Goal: Check status

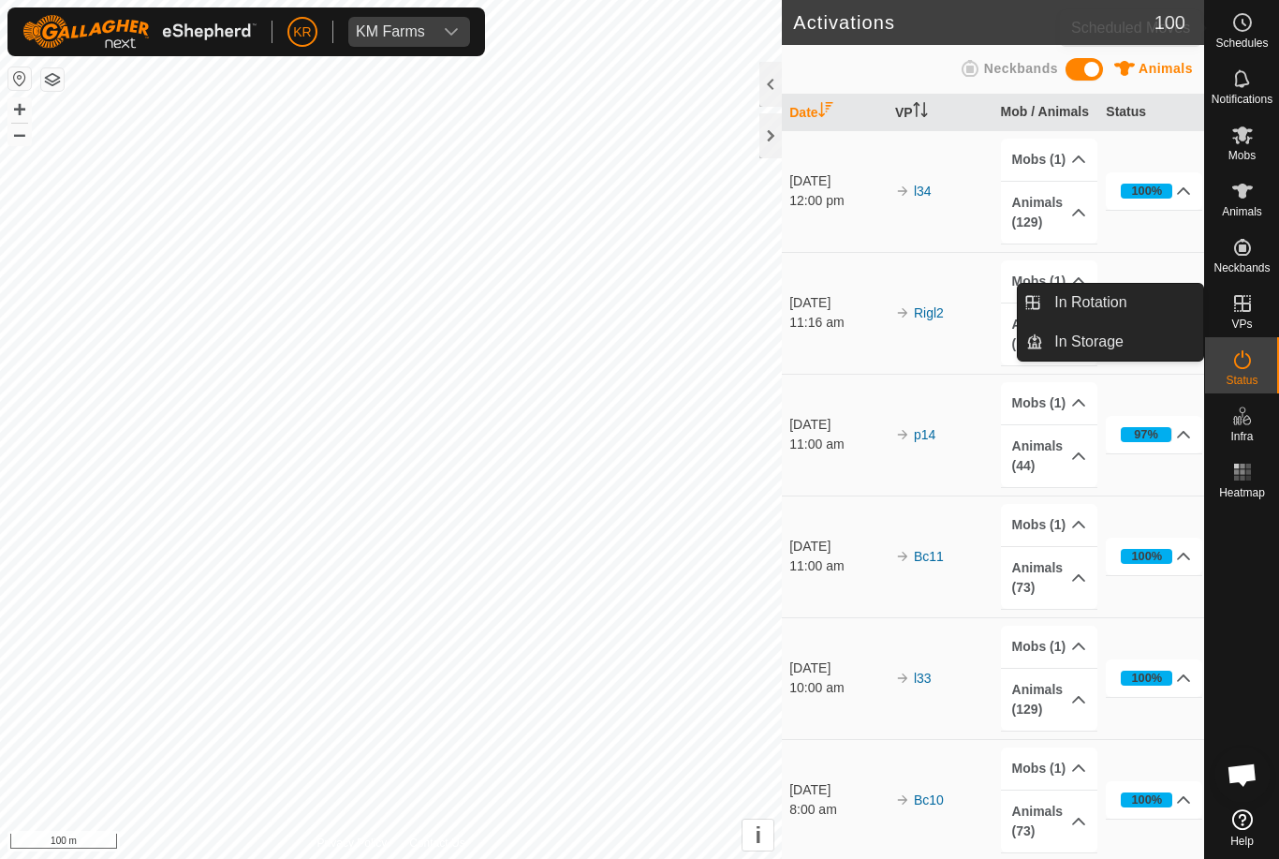
click at [1239, 31] on circle at bounding box center [1242, 22] width 17 height 17
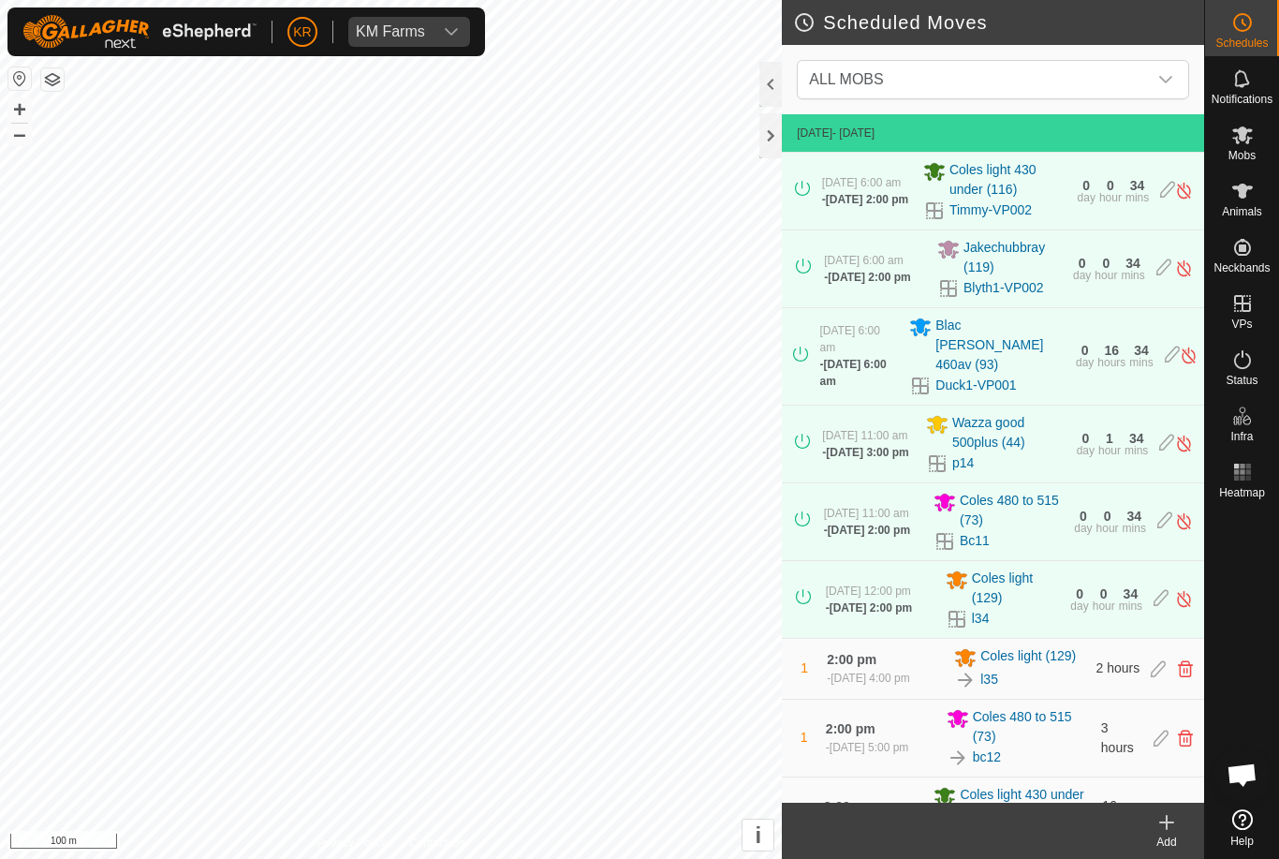
click at [1146, 76] on span "ALL MOBS" at bounding box center [974, 79] width 346 height 37
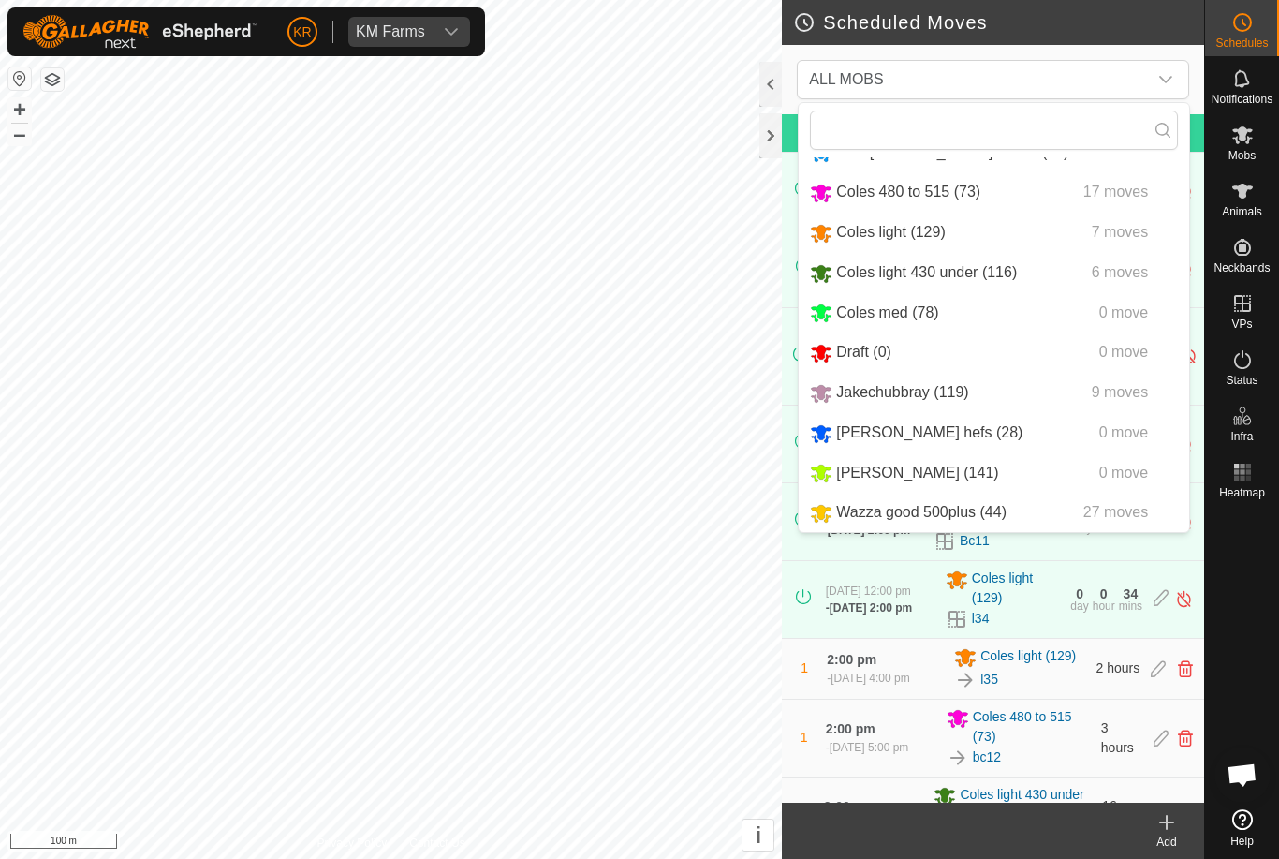
scroll to position [116, 0]
click at [1019, 518] on div "Wazza good 500plus (44) 27 moves" at bounding box center [994, 512] width 368 height 23
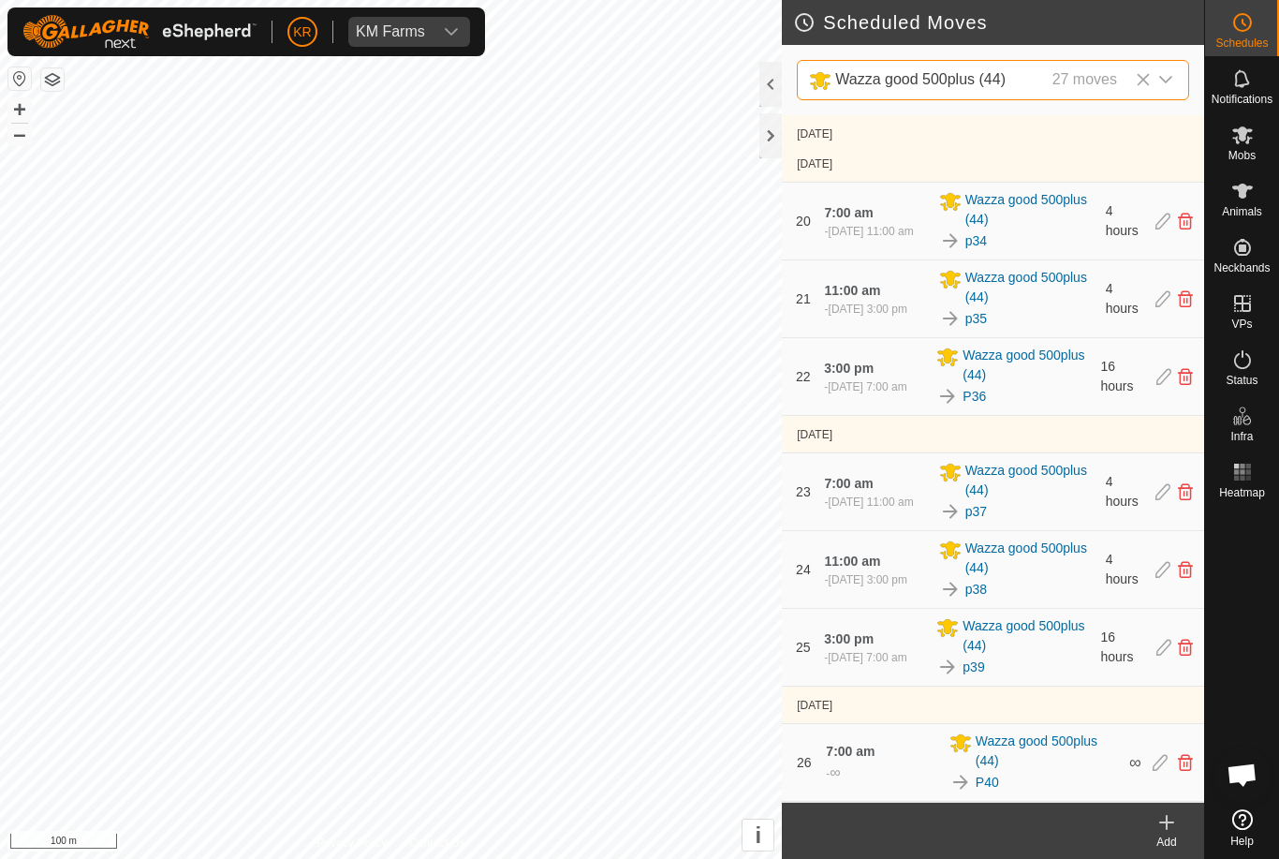
scroll to position [1793, 0]
click at [976, 512] on link "p37" at bounding box center [976, 512] width 22 height 20
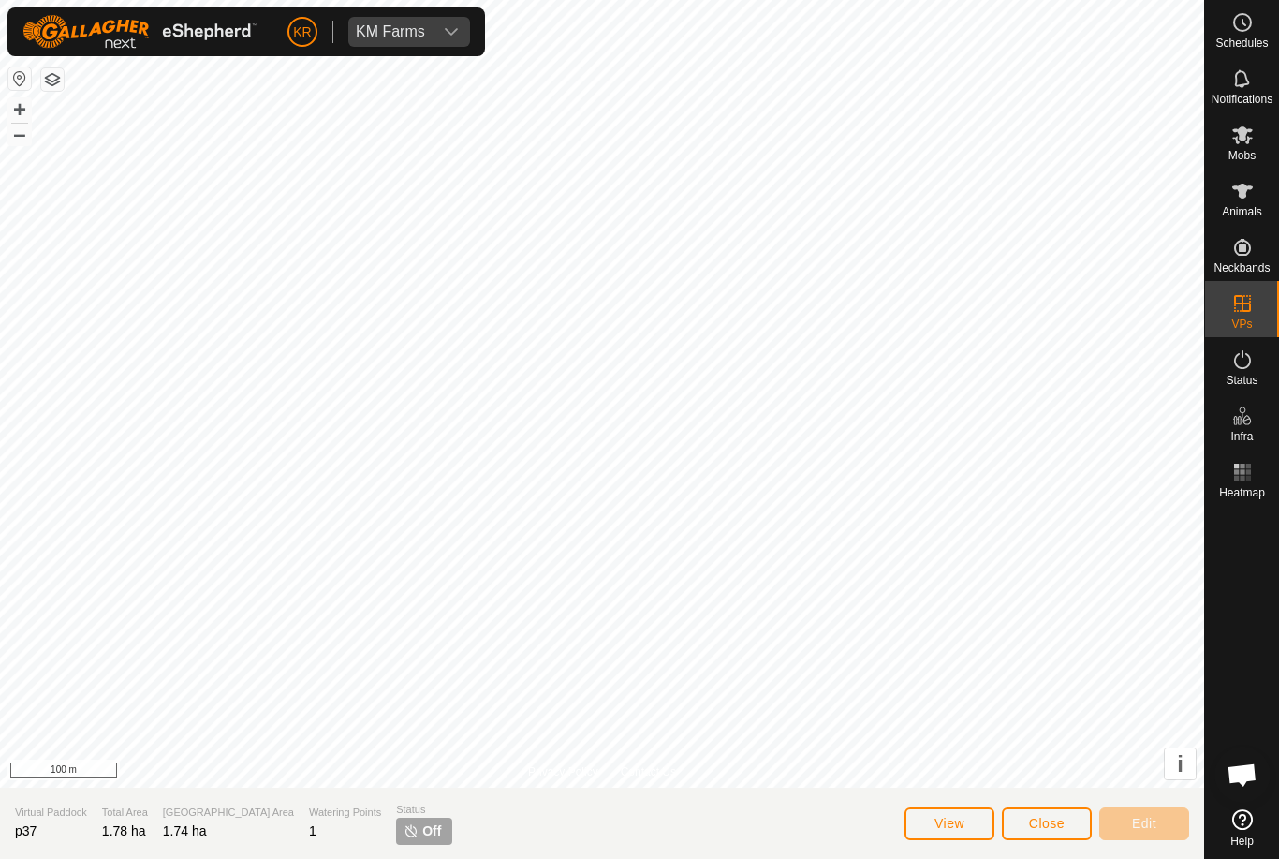
click at [1035, 816] on span "Close" at bounding box center [1047, 823] width 36 height 15
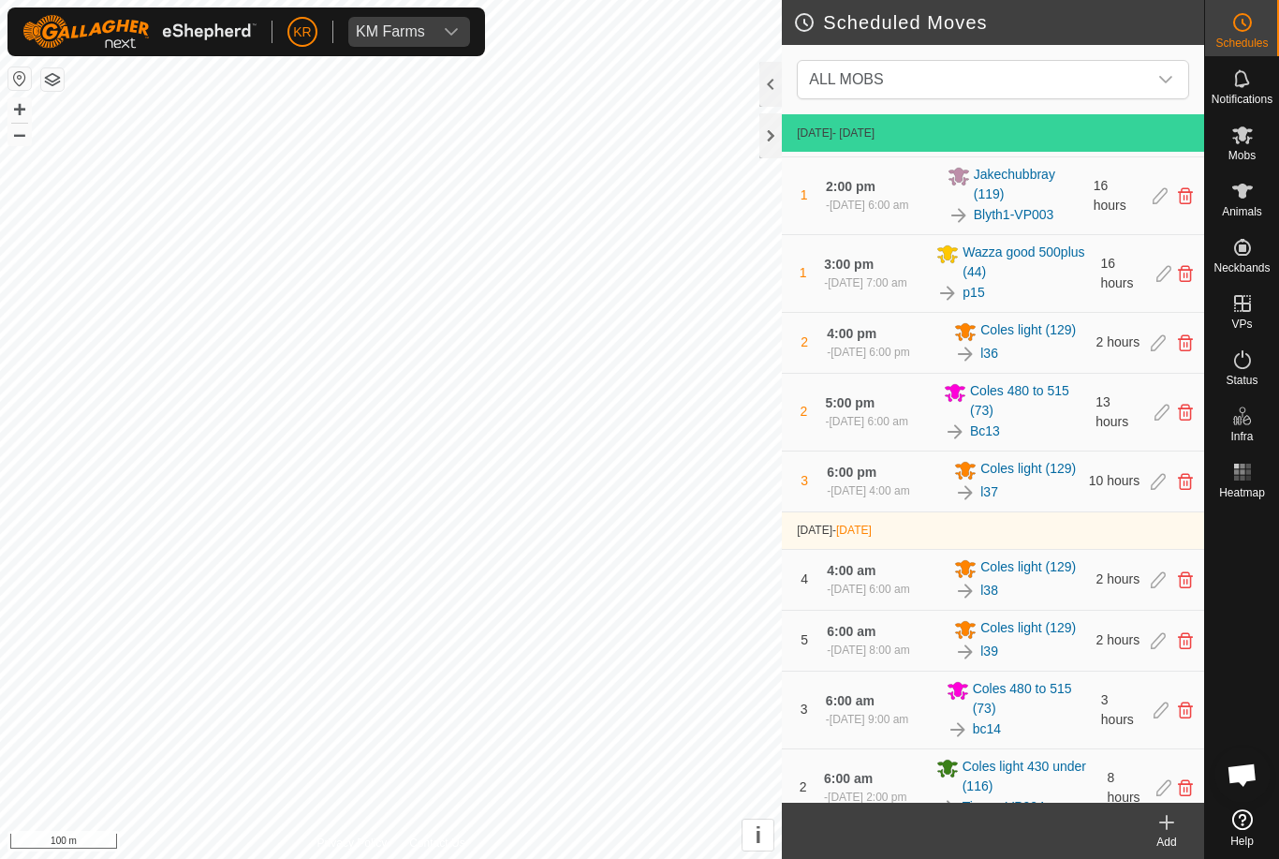
scroll to position [699, 0]
click at [984, 280] on span "Wazza good 500plus (44)" at bounding box center [1026, 260] width 126 height 39
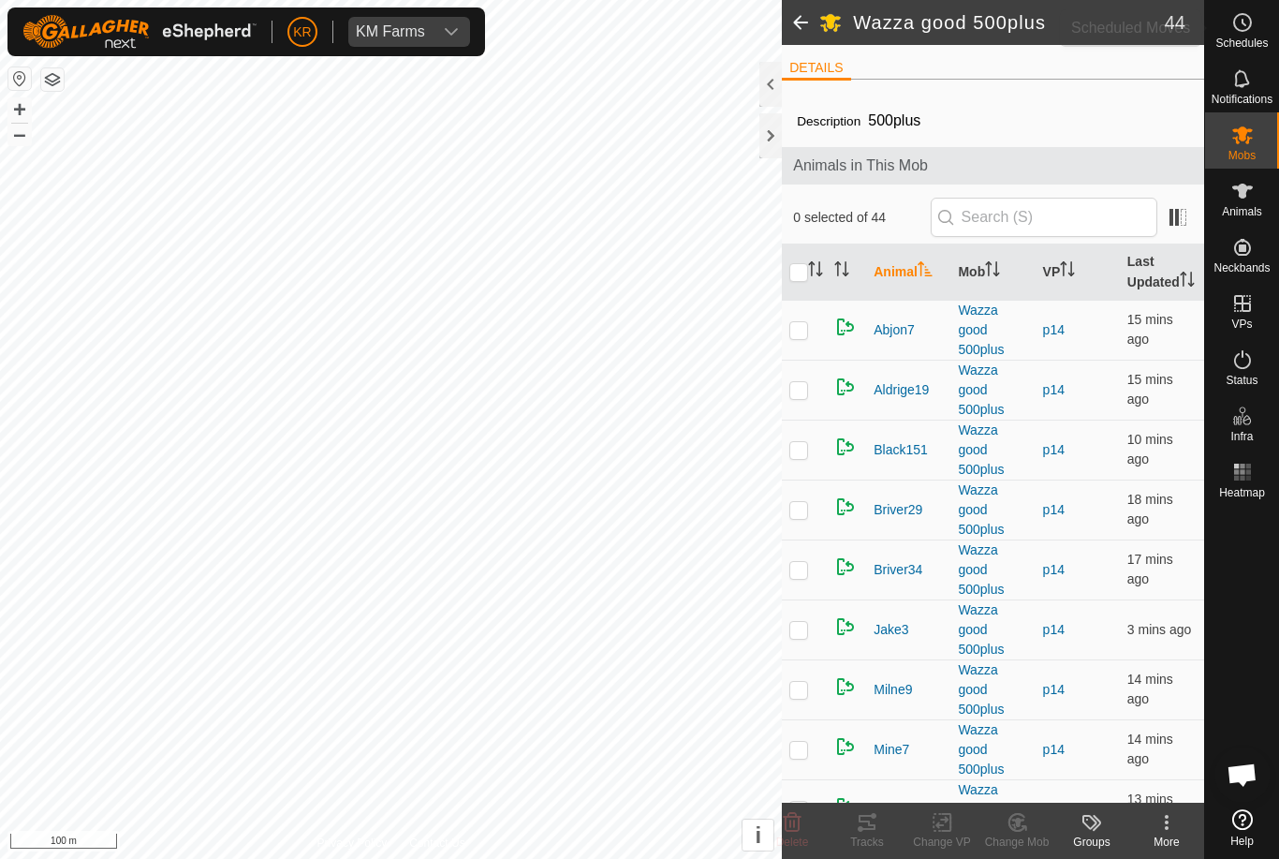
click at [1254, 27] on es-schedule-vp-svg-icon at bounding box center [1243, 22] width 34 height 30
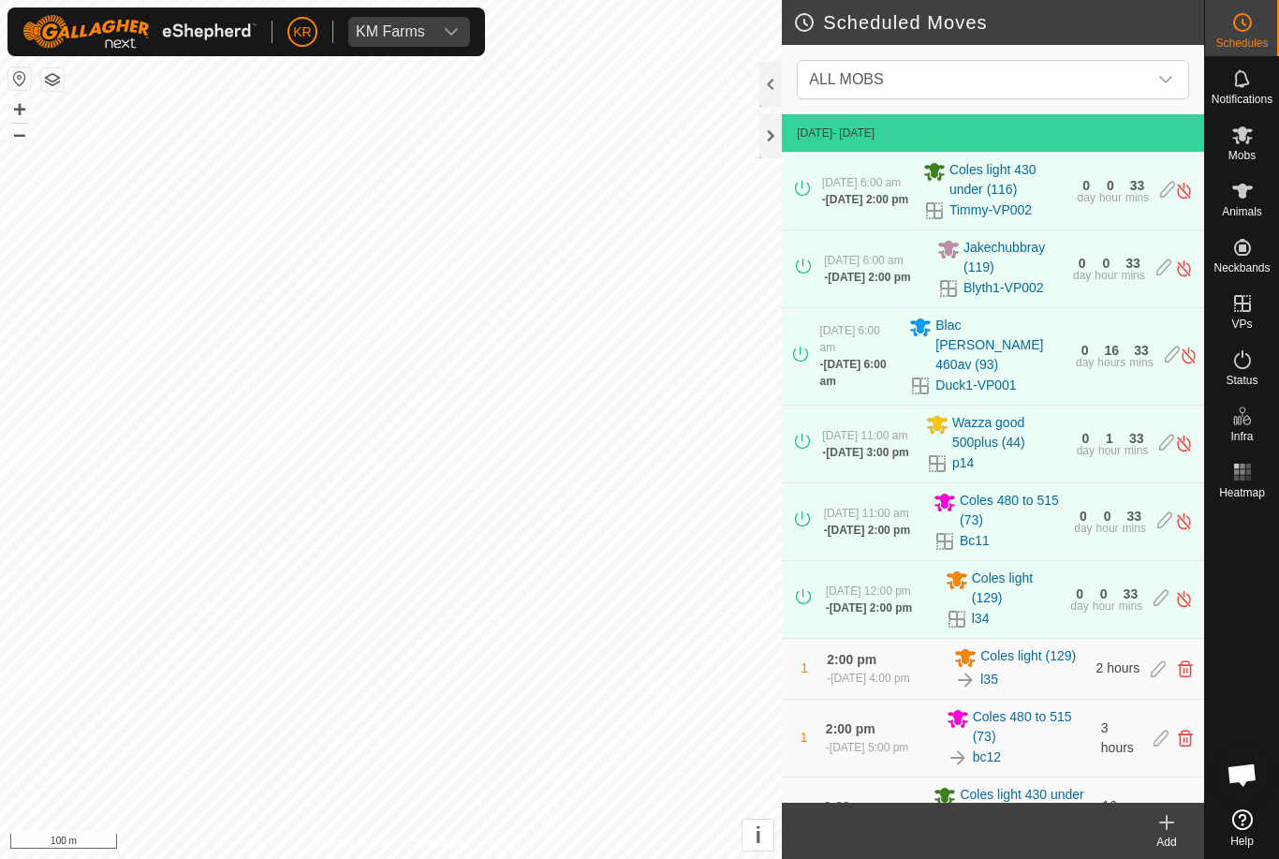
click at [1162, 67] on div "dropdown trigger" at bounding box center [1165, 79] width 37 height 37
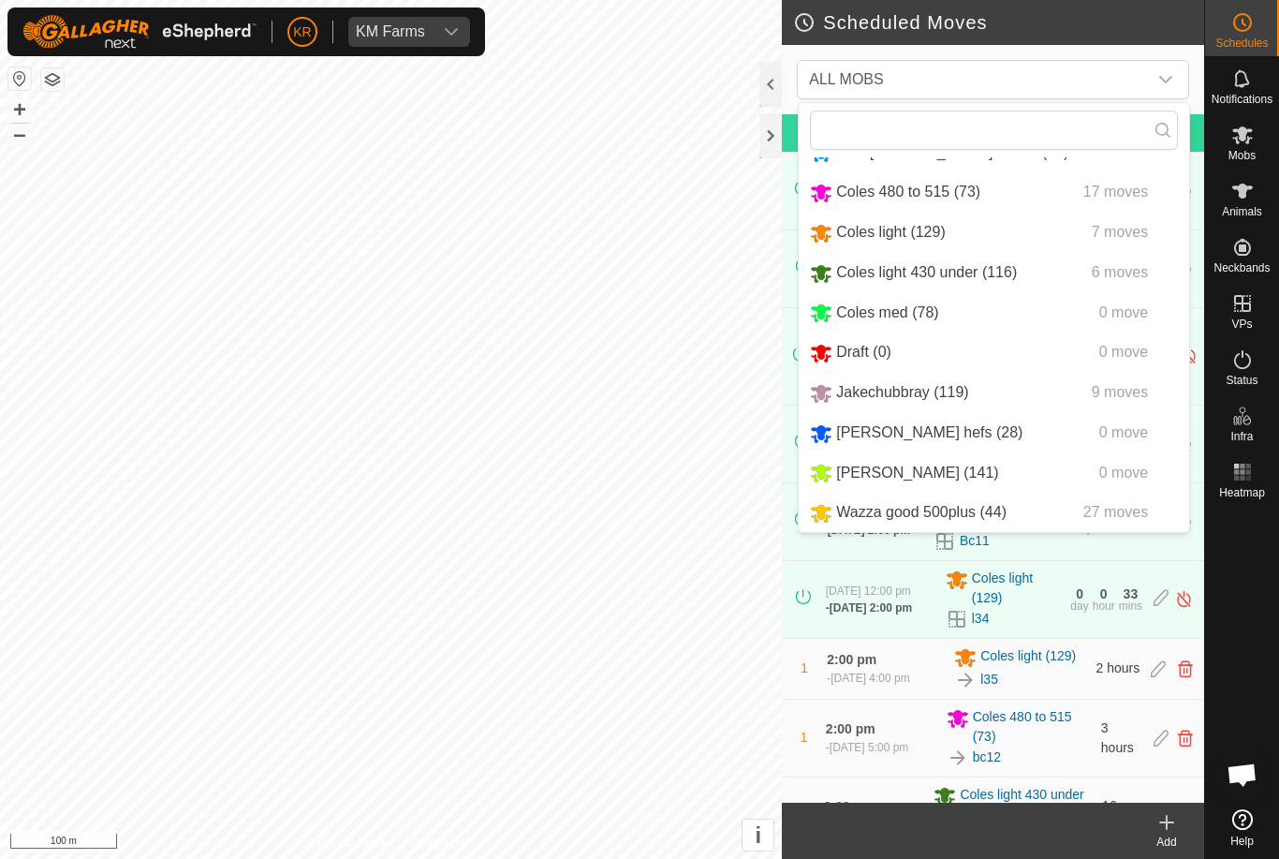
scroll to position [116, 0]
click at [1108, 510] on span "27 moves" at bounding box center [1115, 512] width 65 height 16
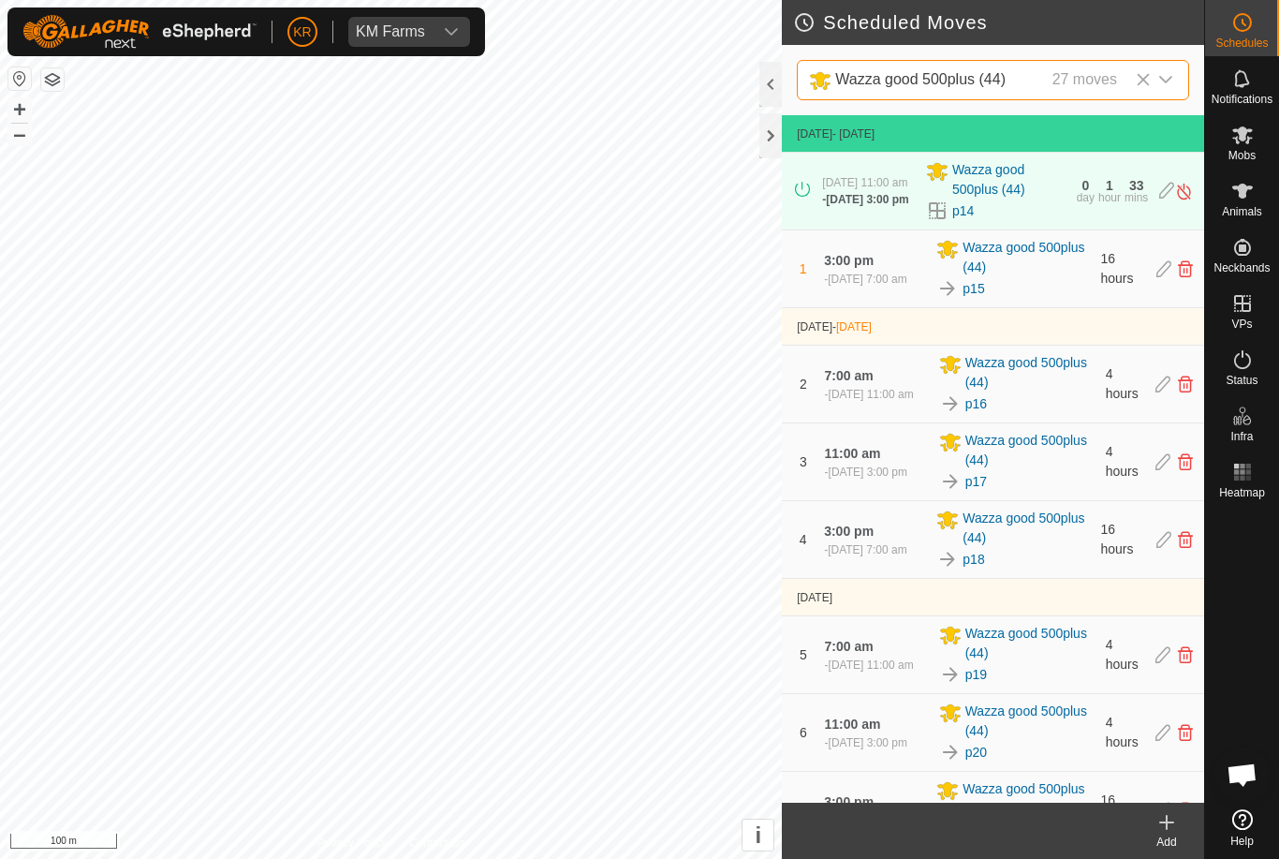
scroll to position [0, 0]
click at [977, 566] on link "p18" at bounding box center [974, 560] width 22 height 20
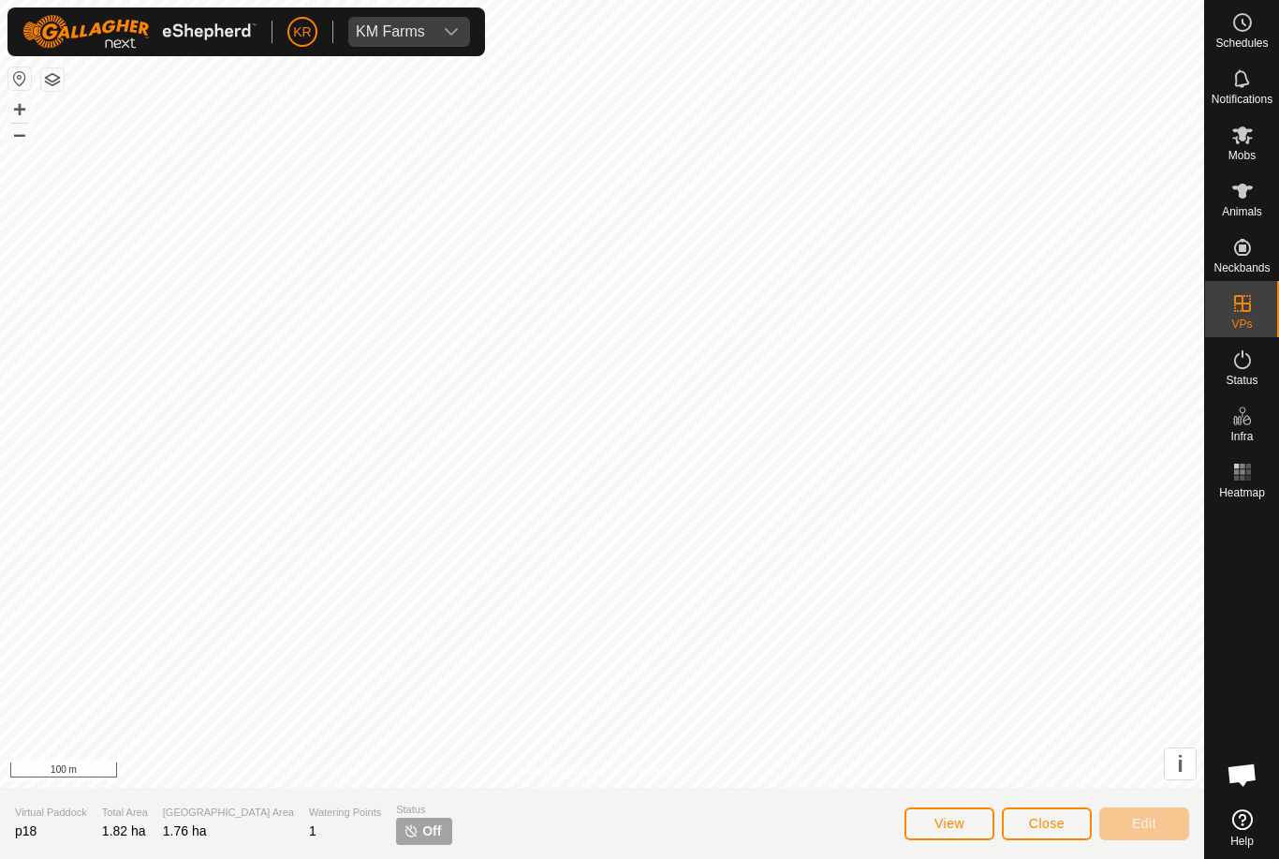
click at [1051, 826] on span "Close" at bounding box center [1047, 823] width 36 height 15
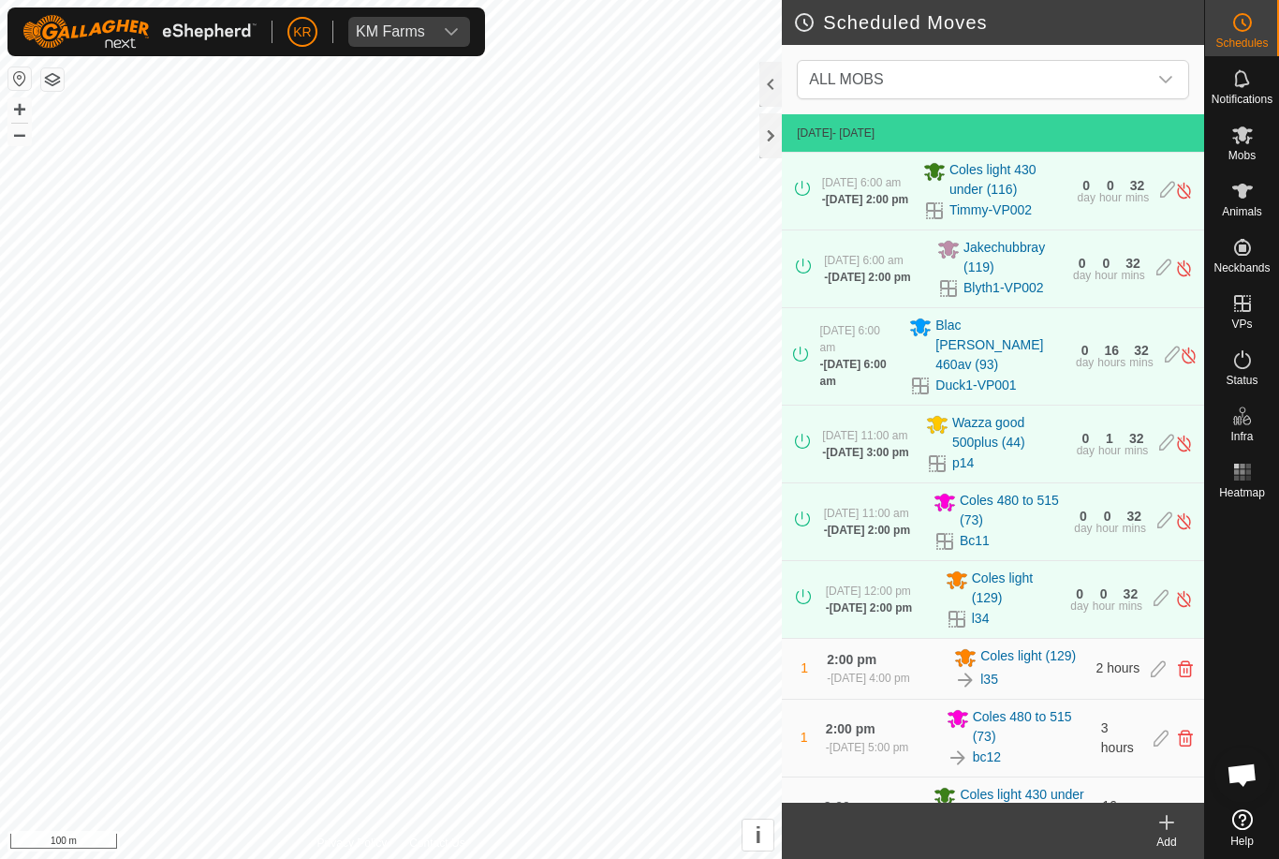
click at [1145, 68] on span "ALL MOBS" at bounding box center [974, 79] width 346 height 37
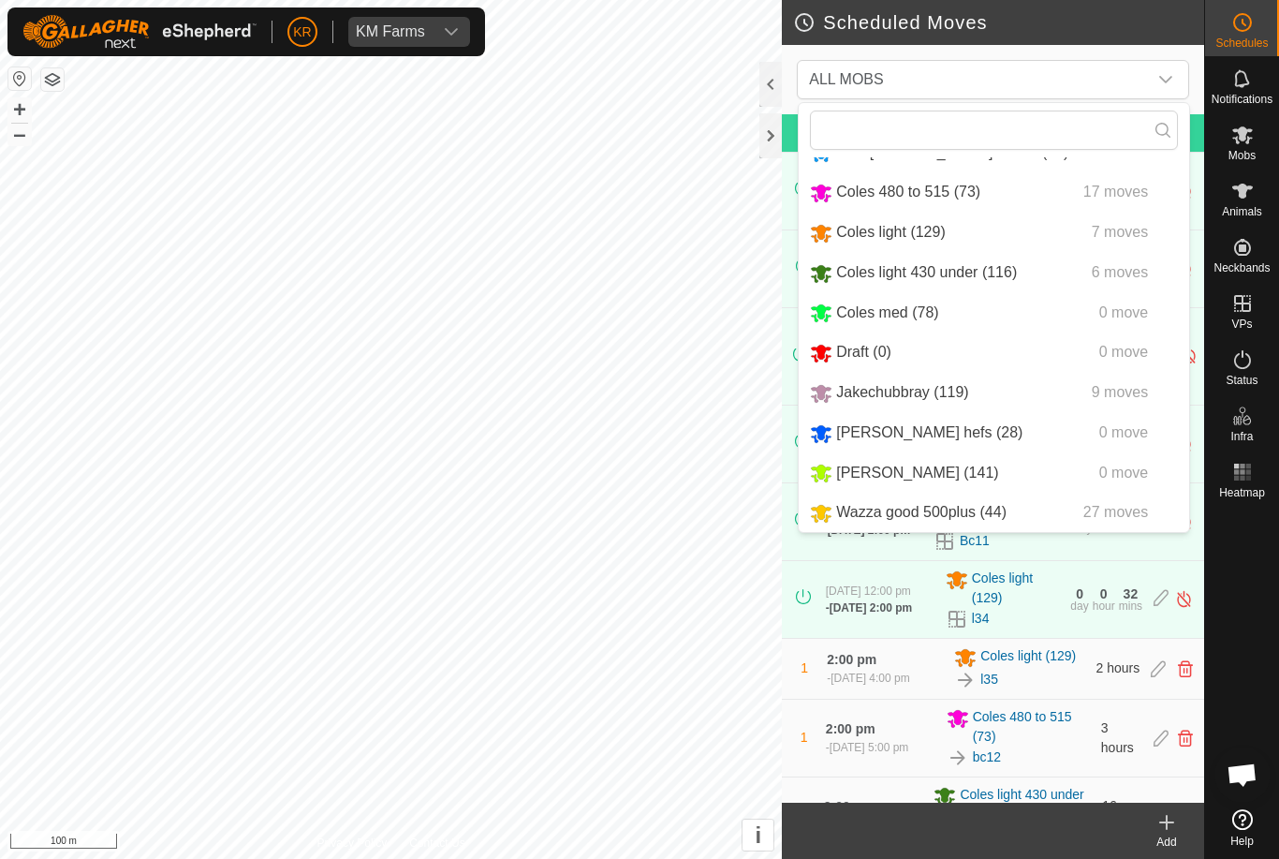
scroll to position [116, 0]
click at [1048, 513] on div "Wazza good 500plus (44) 27 moves" at bounding box center [994, 512] width 368 height 23
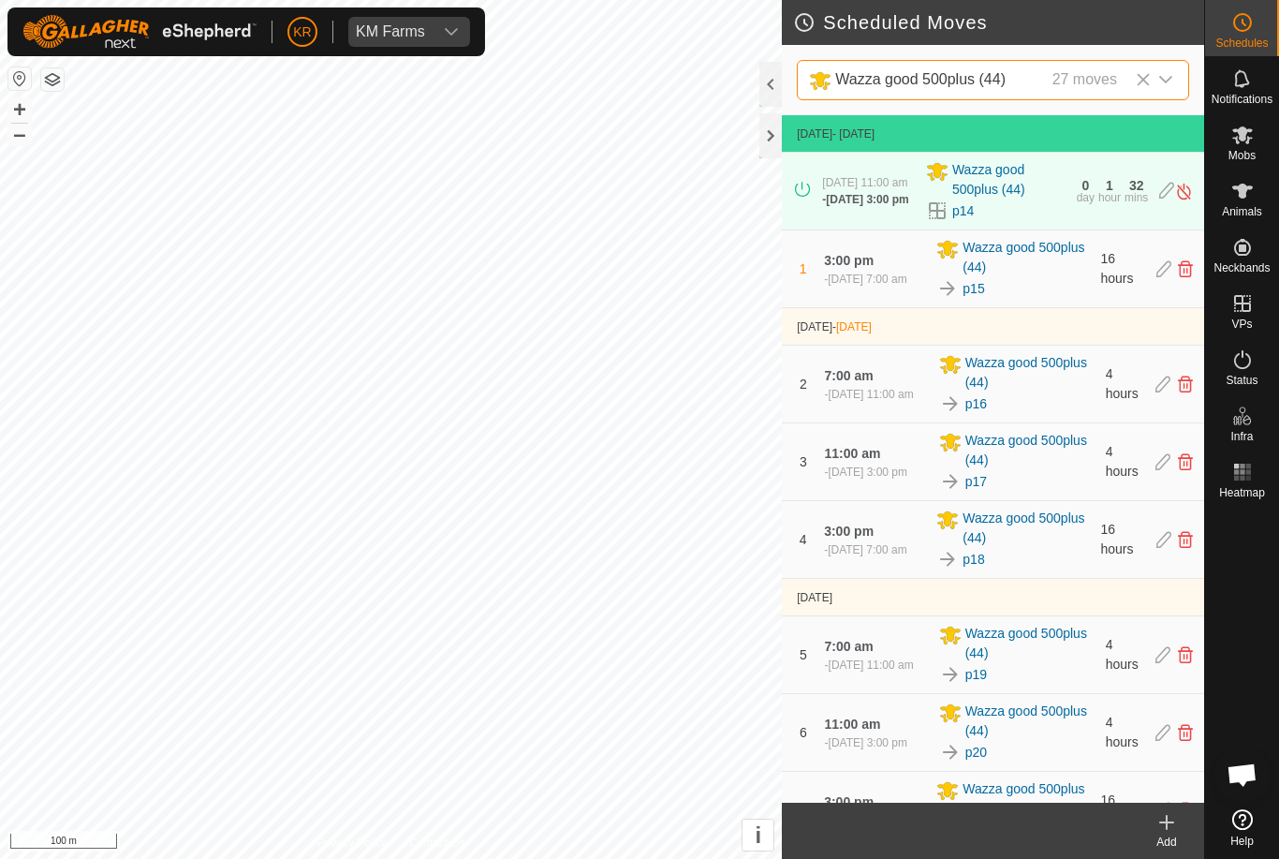
scroll to position [0, 0]
click at [980, 414] on link "p16" at bounding box center [976, 404] width 22 height 20
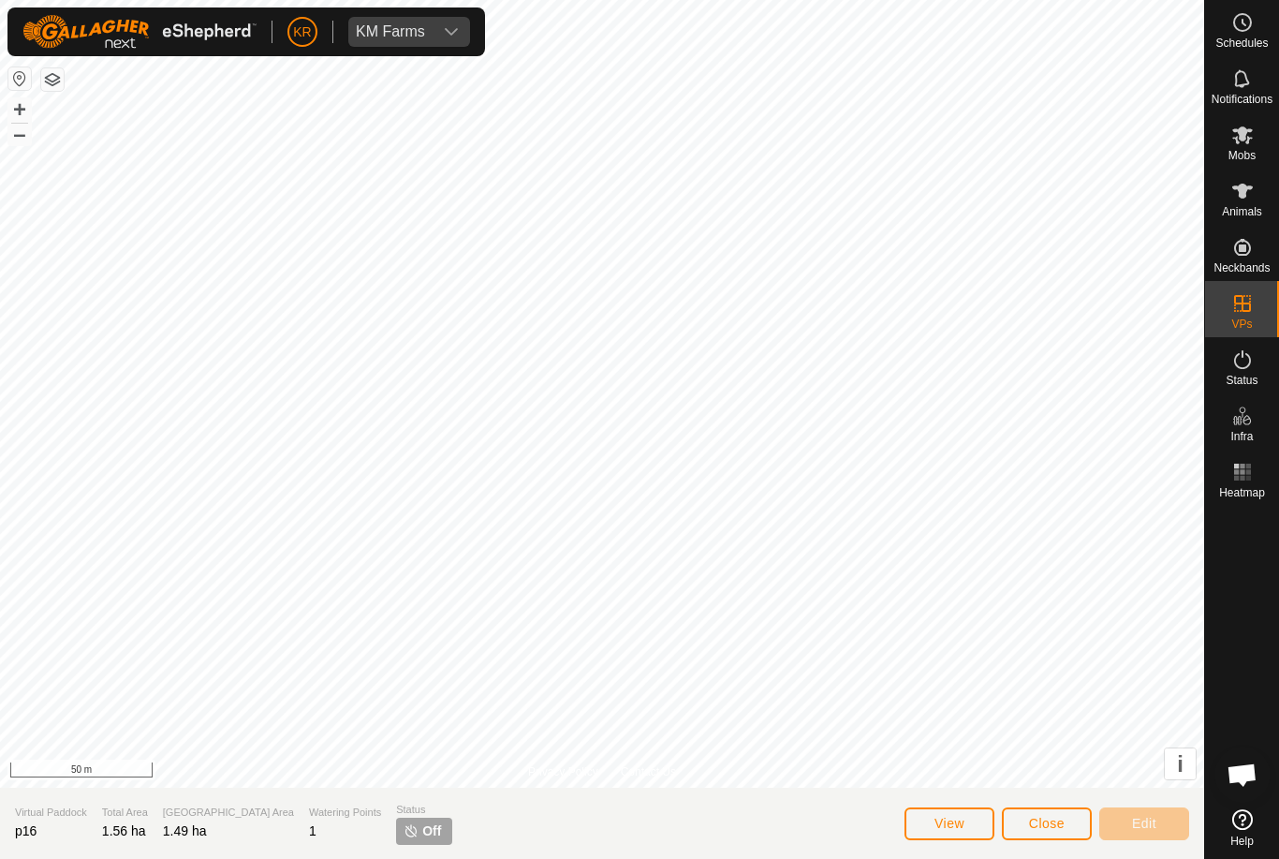
click at [1051, 816] on span "Close" at bounding box center [1047, 823] width 36 height 15
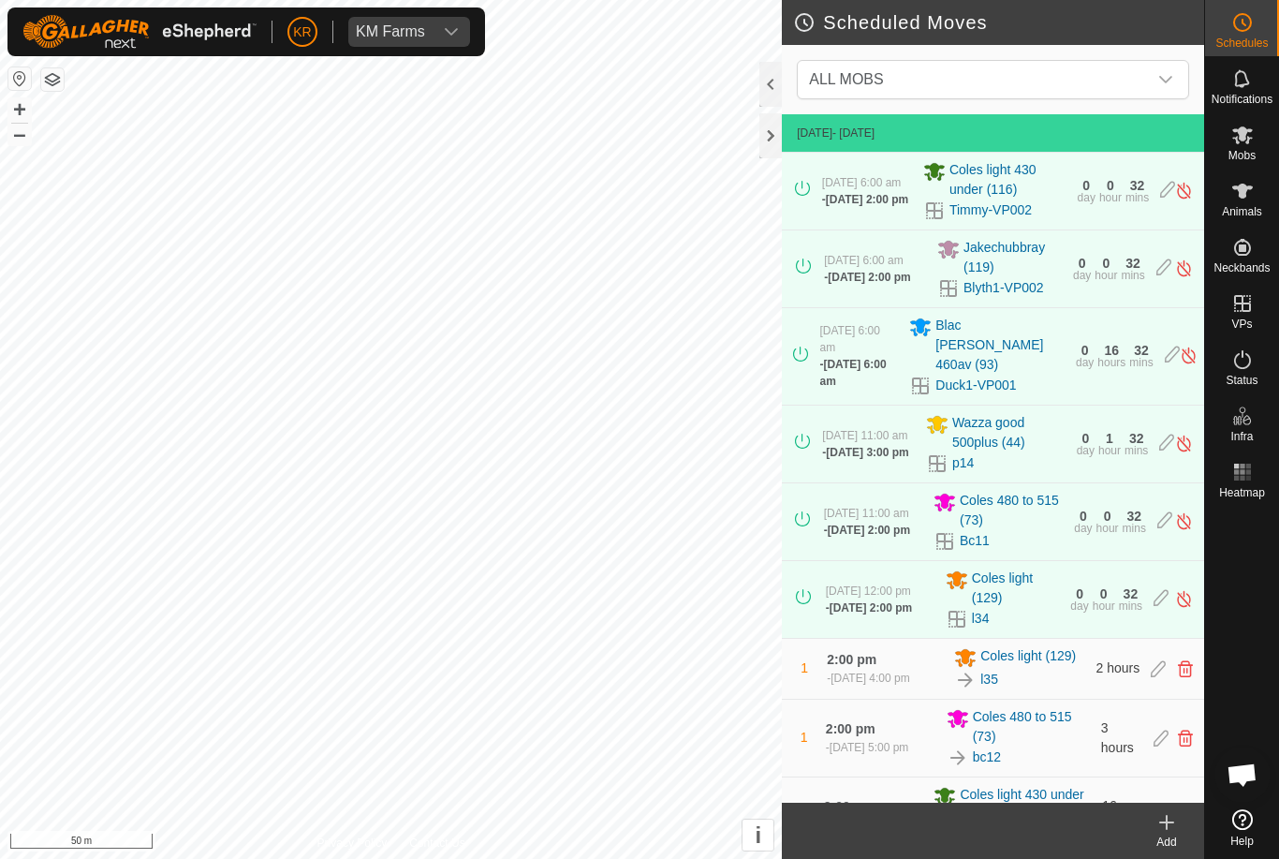
click at [1145, 78] on span "ALL MOBS" at bounding box center [974, 79] width 346 height 37
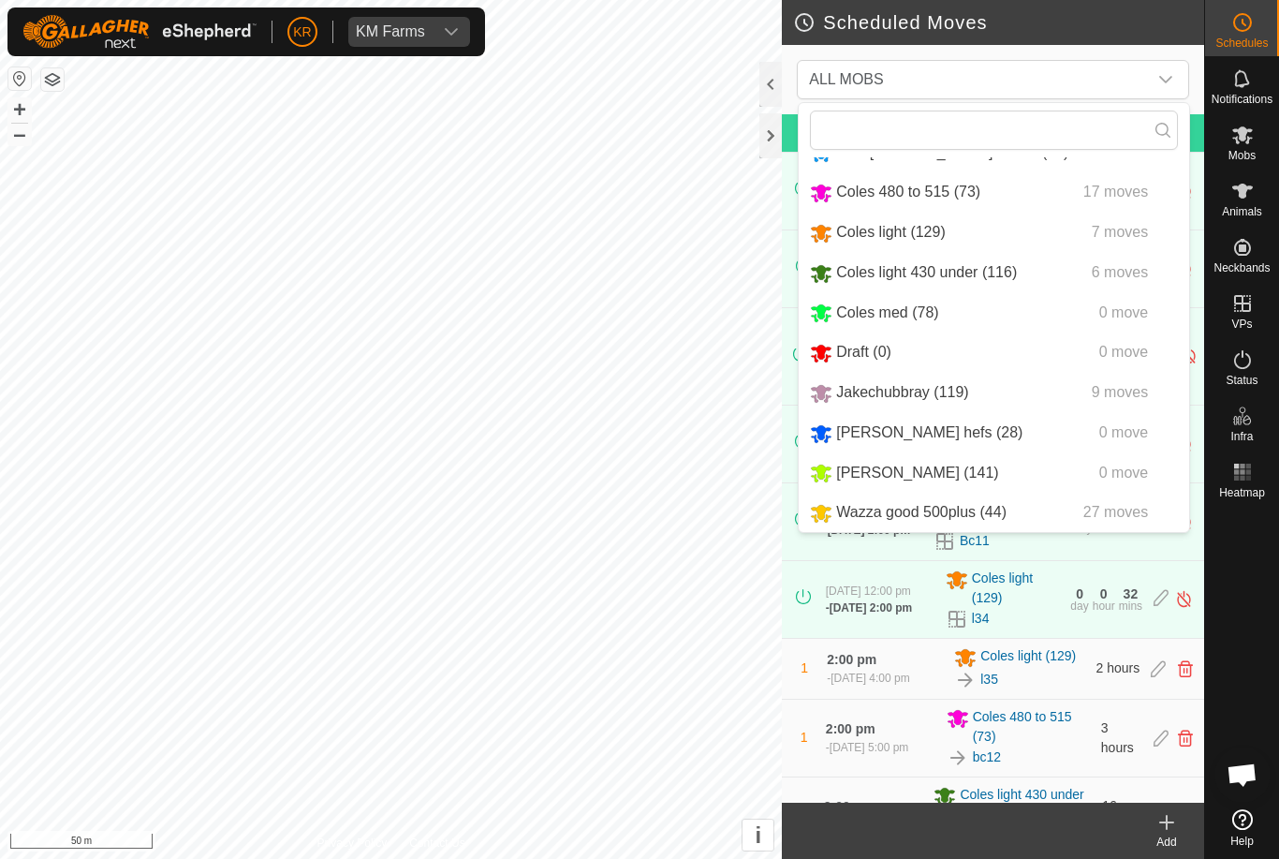
scroll to position [116, 0]
click at [1025, 511] on div "Wazza good 500plus (44) 27 moves" at bounding box center [994, 512] width 368 height 23
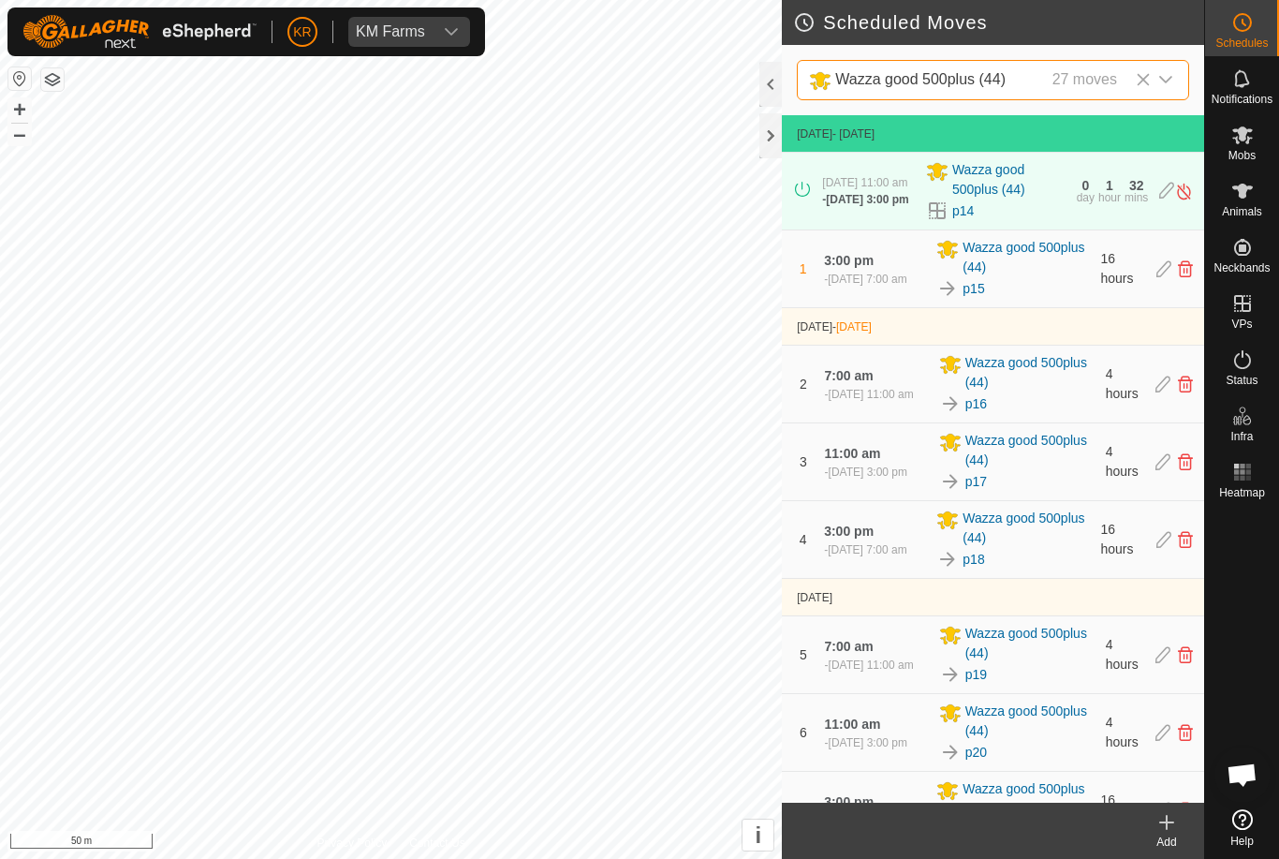
click at [979, 492] on link "p17" at bounding box center [976, 482] width 22 height 20
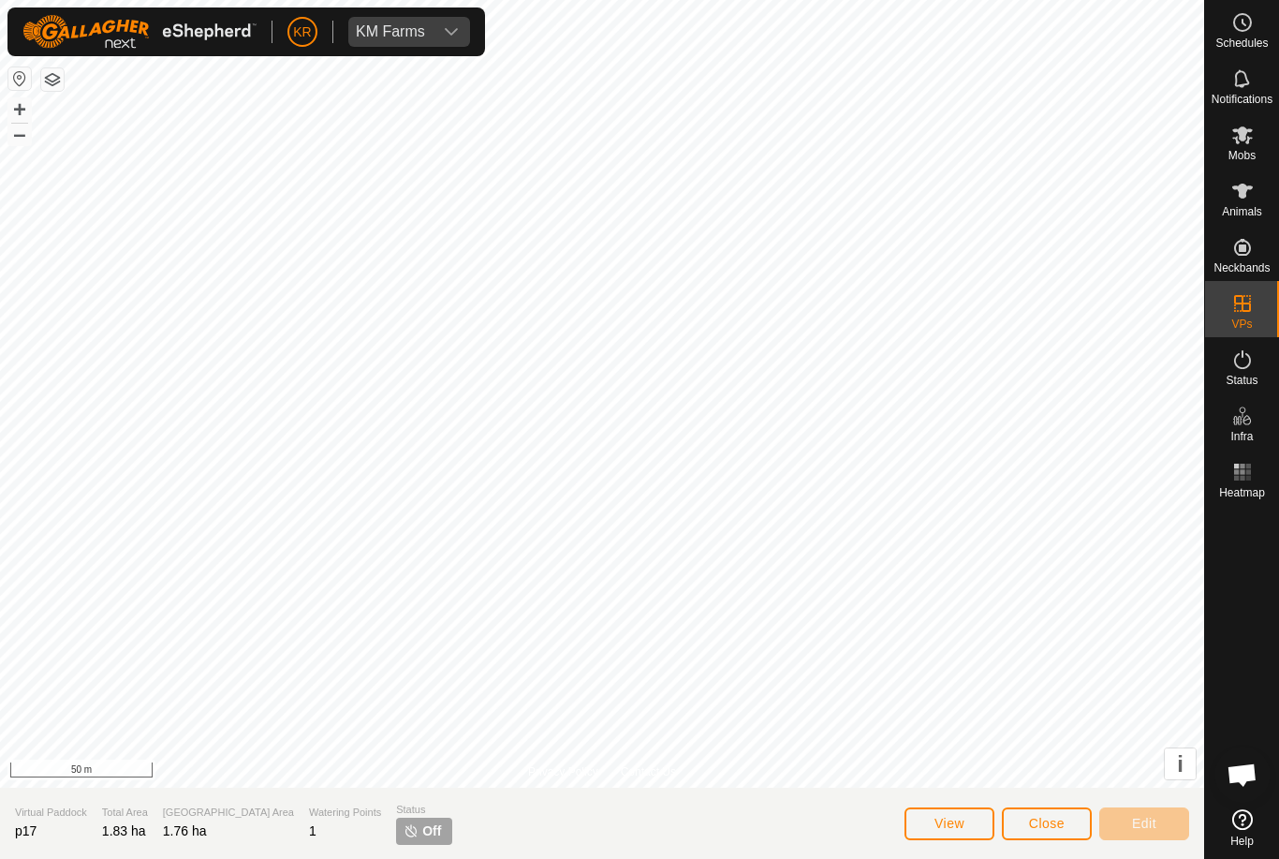
click at [651, 832] on section "Virtual Paddock p17 Total Area 1.83 ha Grazing Area 1.76 ha Watering Points 1 S…" at bounding box center [602, 822] width 1204 height 71
click at [1259, 371] on div "Status" at bounding box center [1242, 365] width 74 height 56
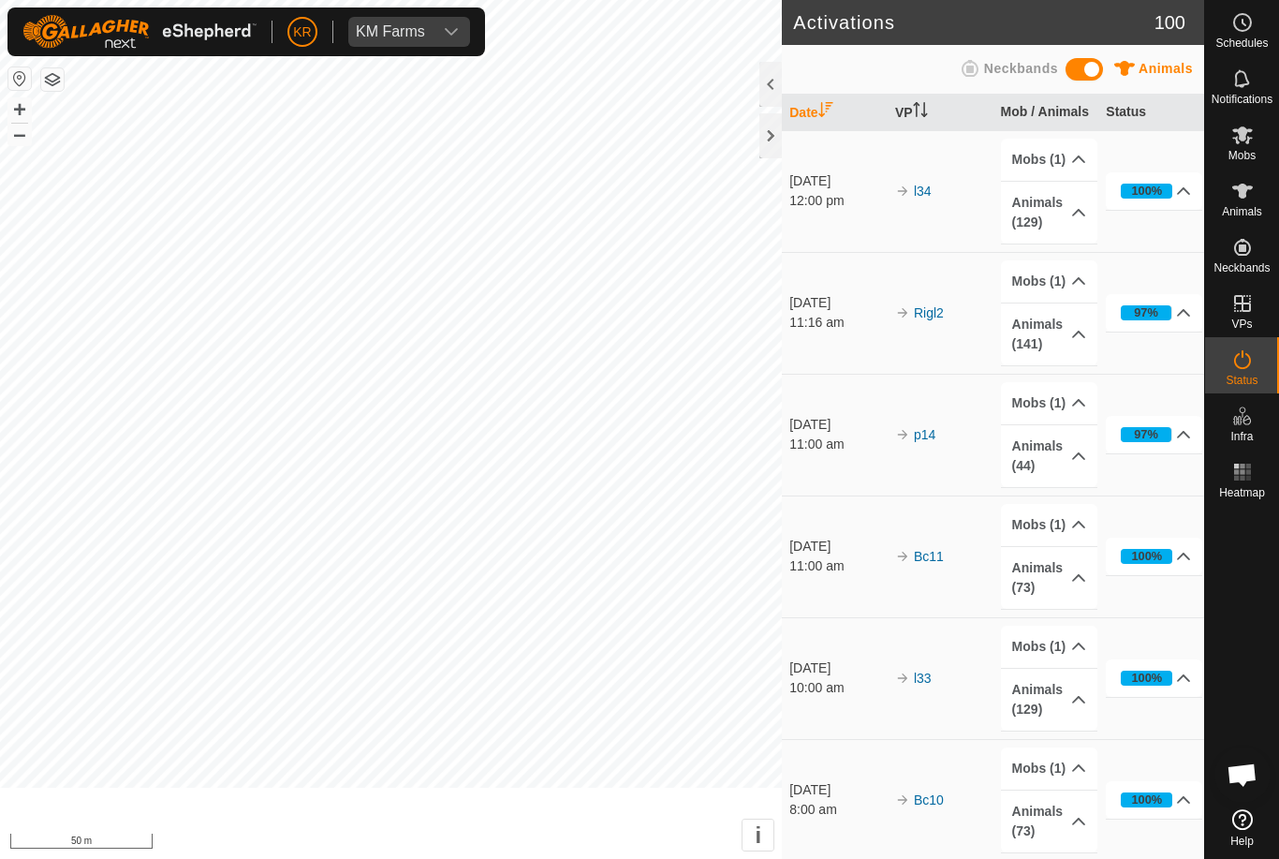
click at [1256, 380] on span "Status" at bounding box center [1242, 380] width 32 height 11
